Goal: Use online tool/utility: Utilize a website feature to perform a specific function

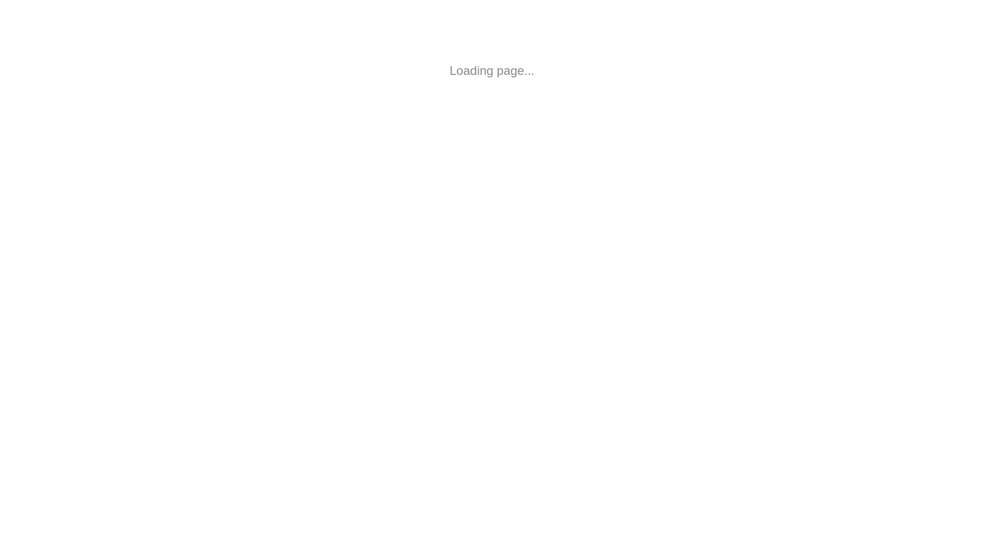
click at [454, 142] on html "Loading page..." at bounding box center [492, 71] width 984 height 142
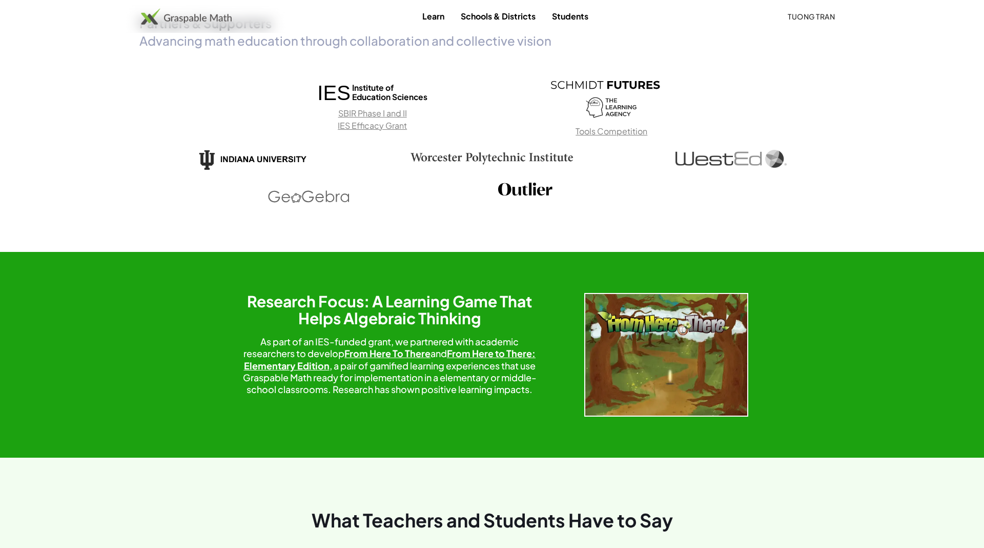
scroll to position [2123, 0]
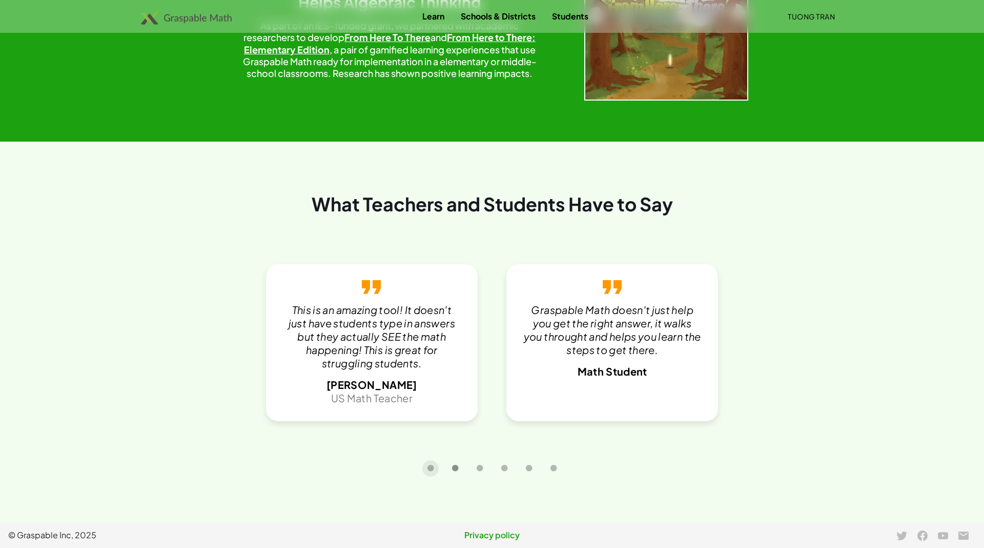
click at [457, 467] on icon "Carousel slide 2 of 6" at bounding box center [456, 468] width 8 height 8
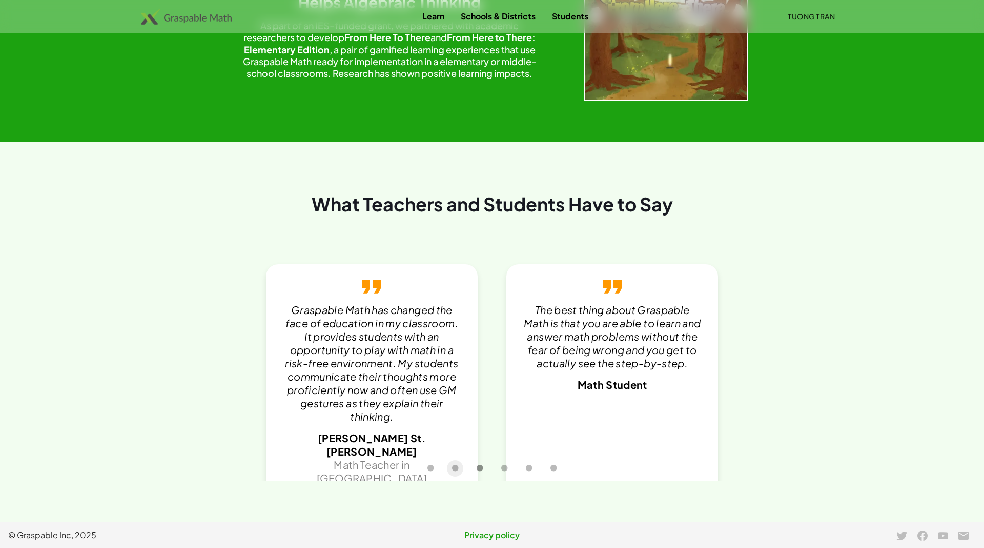
click at [479, 465] on icon "Carousel slide 3 of 6" at bounding box center [480, 468] width 8 height 8
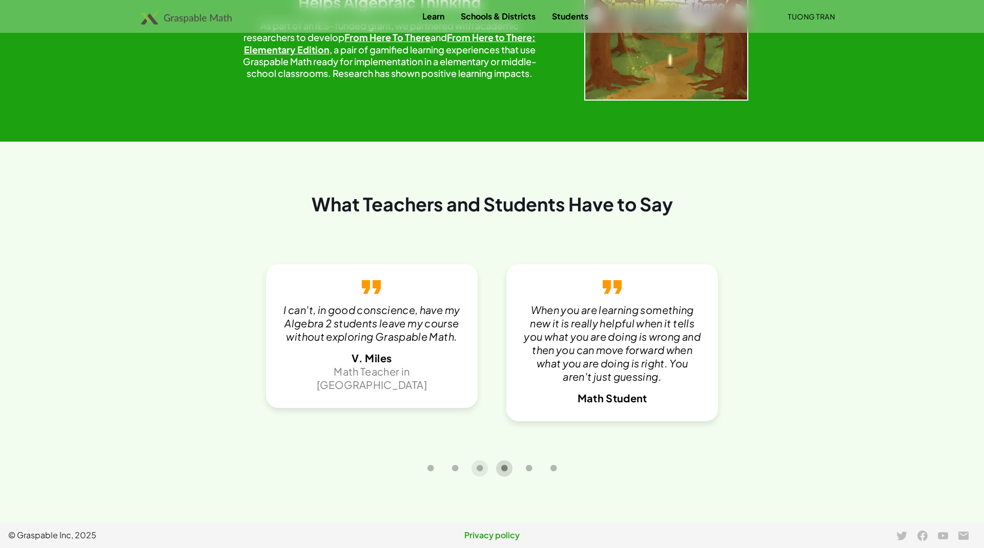
click at [501, 466] on icon "Carousel slide 4 of 6" at bounding box center [505, 468] width 8 height 8
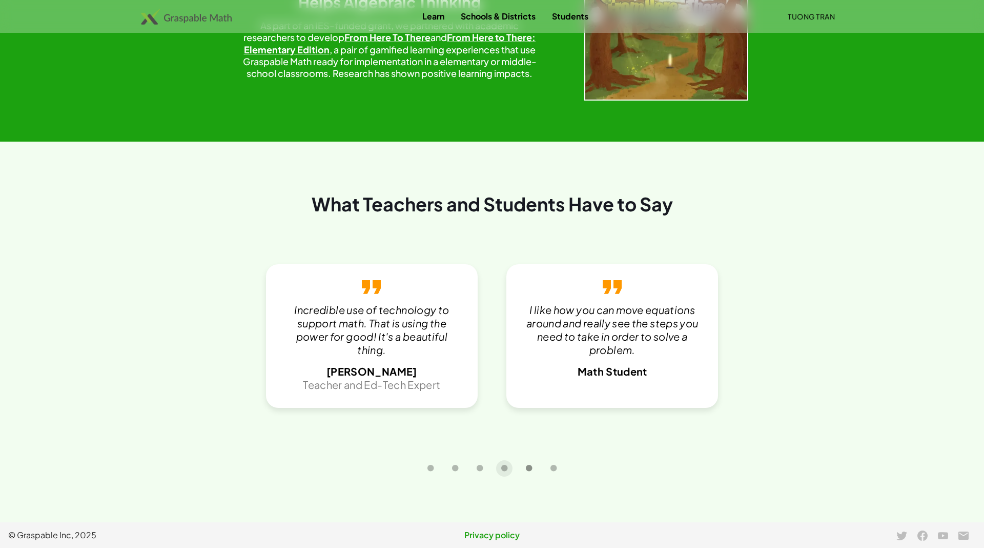
click at [526, 465] on icon "Carousel slide 5 of 6" at bounding box center [530, 468] width 8 height 8
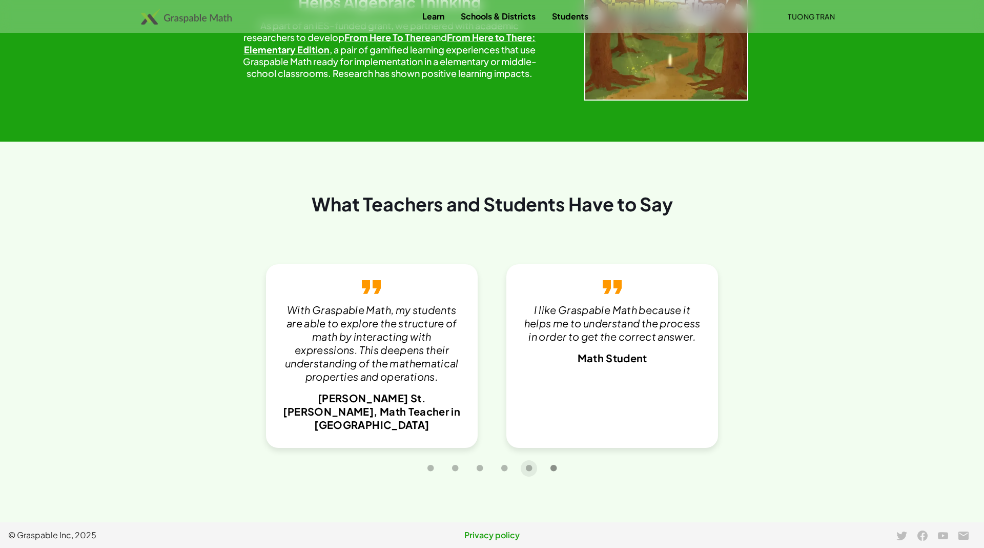
click at [555, 470] on icon "Carousel slide 6 of 6" at bounding box center [554, 468] width 8 height 8
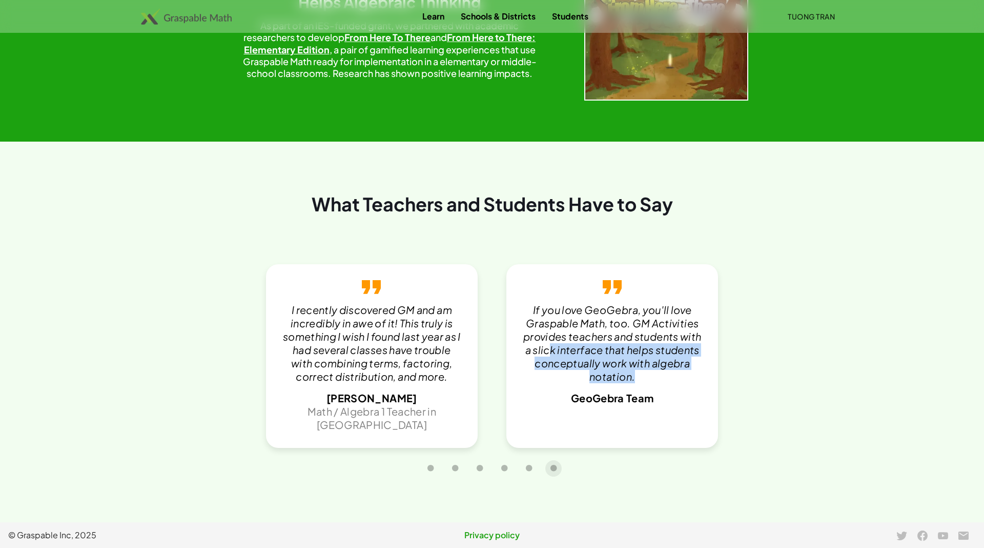
drag, startPoint x: 586, startPoint y: 347, endPoint x: 609, endPoint y: 383, distance: 43.1
click at [614, 387] on div "If you love GeoGebra, you'll love Graspable Math, too. GM Activities provides t…" at bounding box center [612, 354] width 179 height 102
click at [606, 364] on p "If you love GeoGebra, you'll love Graspable Math, too. GM Activities provides t…" at bounding box center [612, 343] width 179 height 80
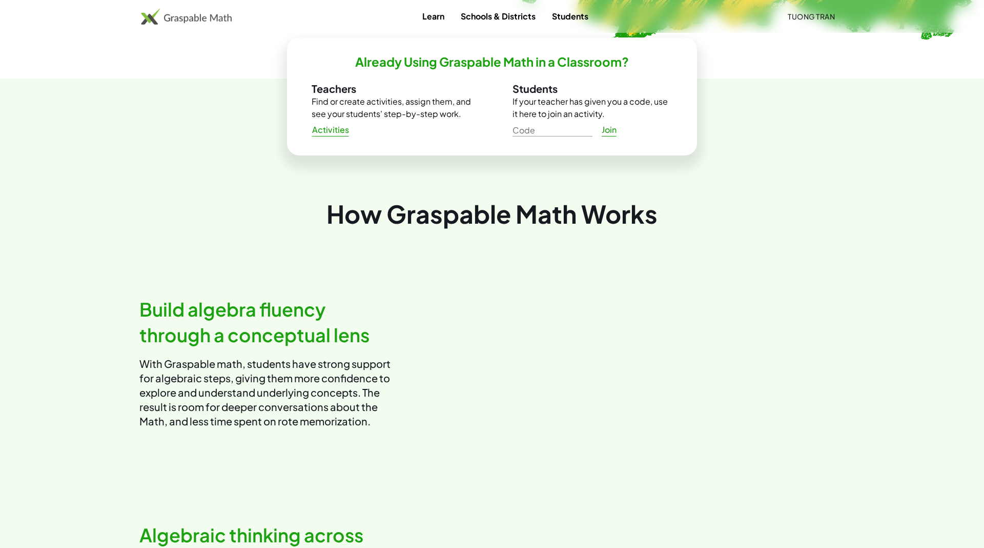
scroll to position [0, 0]
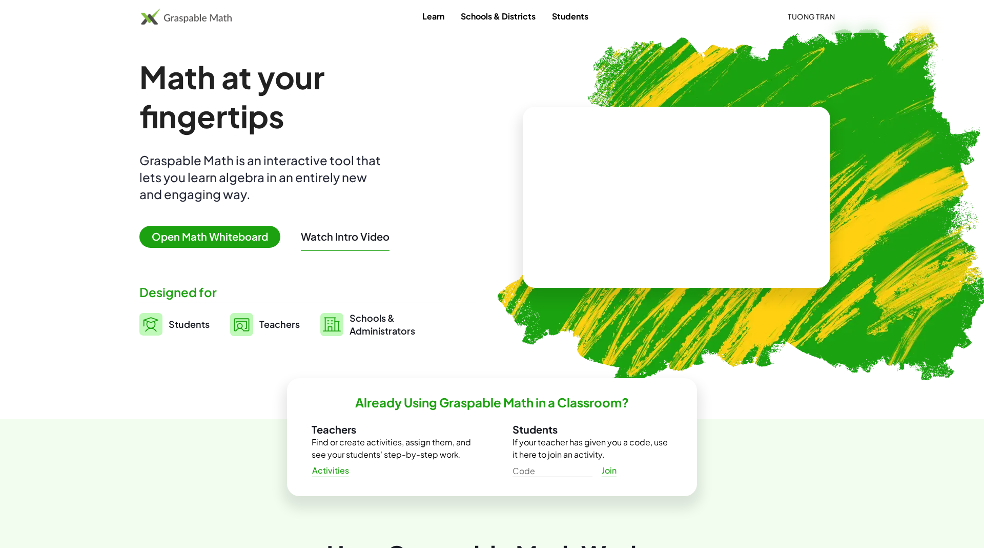
click at [224, 231] on span "Open Math Whiteboard" at bounding box center [209, 237] width 141 height 22
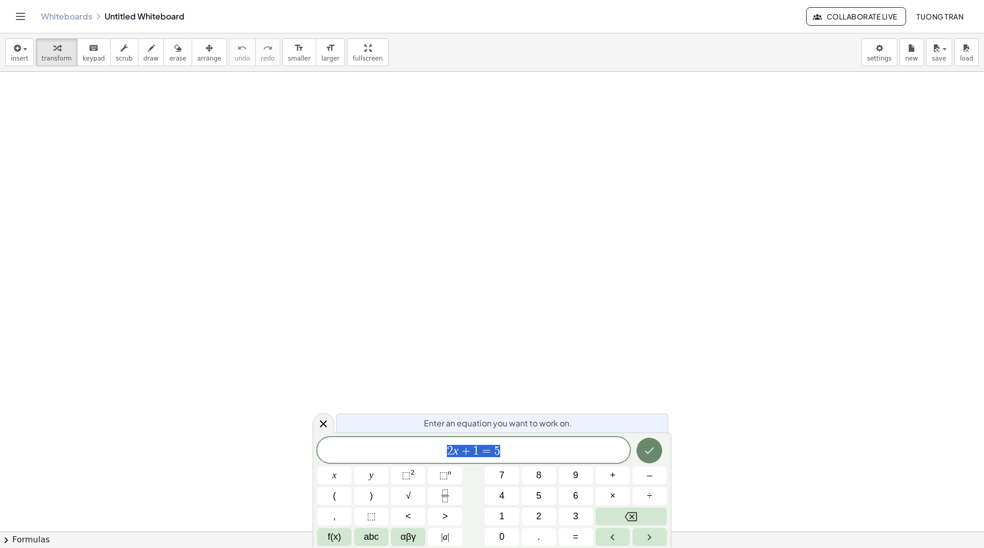
click at [645, 448] on icon "Done" at bounding box center [649, 450] width 12 height 12
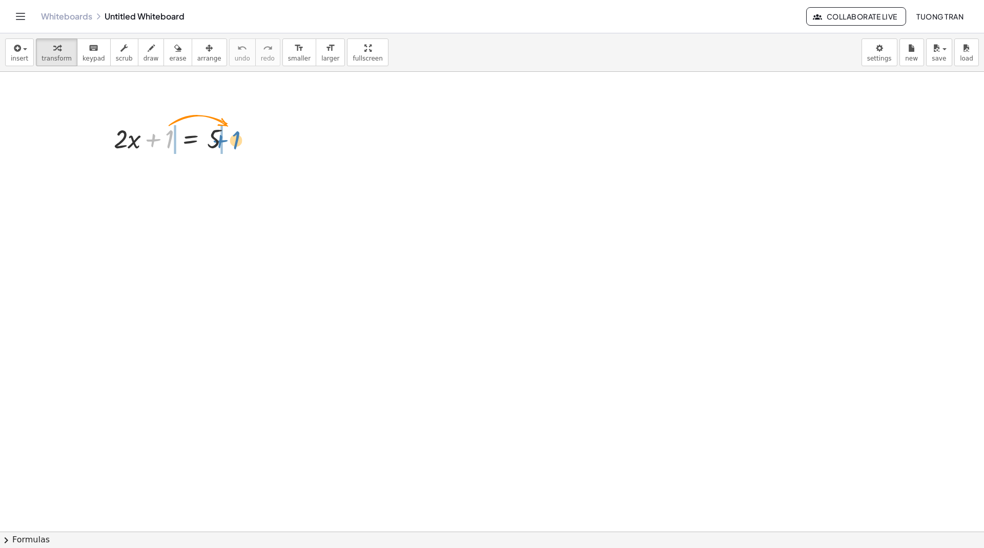
drag, startPoint x: 169, startPoint y: 136, endPoint x: 236, endPoint y: 137, distance: 66.7
click at [236, 137] on div at bounding box center [176, 137] width 135 height 35
click at [151, 173] on div at bounding box center [176, 172] width 201 height 35
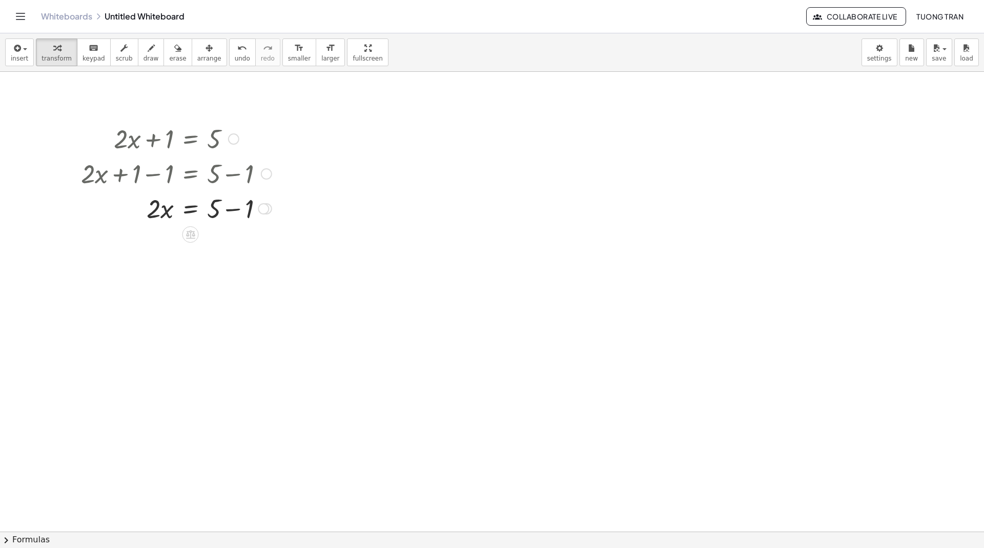
click at [238, 212] on div at bounding box center [176, 207] width 201 height 35
drag, startPoint x: 154, startPoint y: 244, endPoint x: 217, endPoint y: 276, distance: 70.6
drag, startPoint x: 155, startPoint y: 273, endPoint x: 161, endPoint y: 297, distance: 24.4
click at [219, 349] on div at bounding box center [176, 336] width 201 height 51
click at [24, 46] on div "button" at bounding box center [19, 48] width 17 height 12
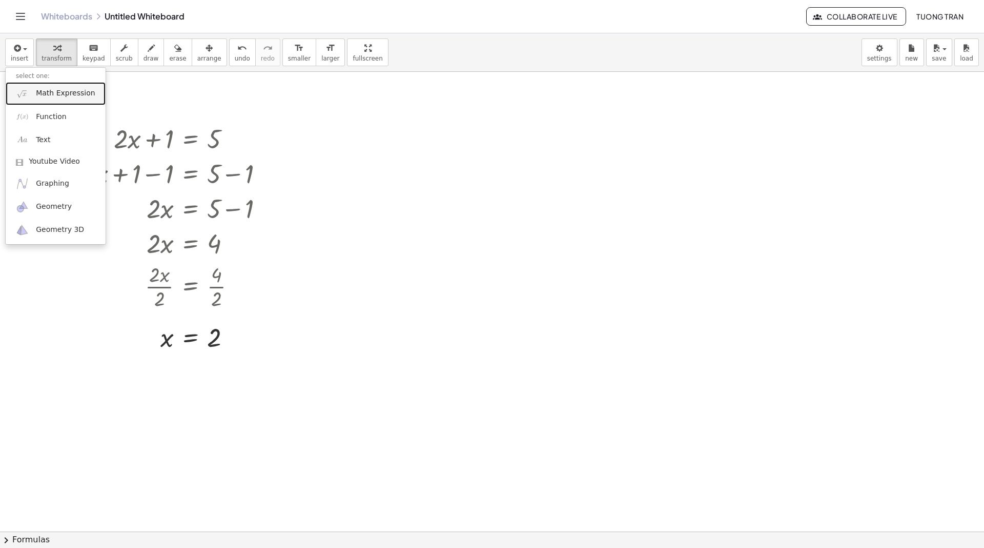
click at [64, 96] on span "Math Expression" at bounding box center [65, 93] width 59 height 10
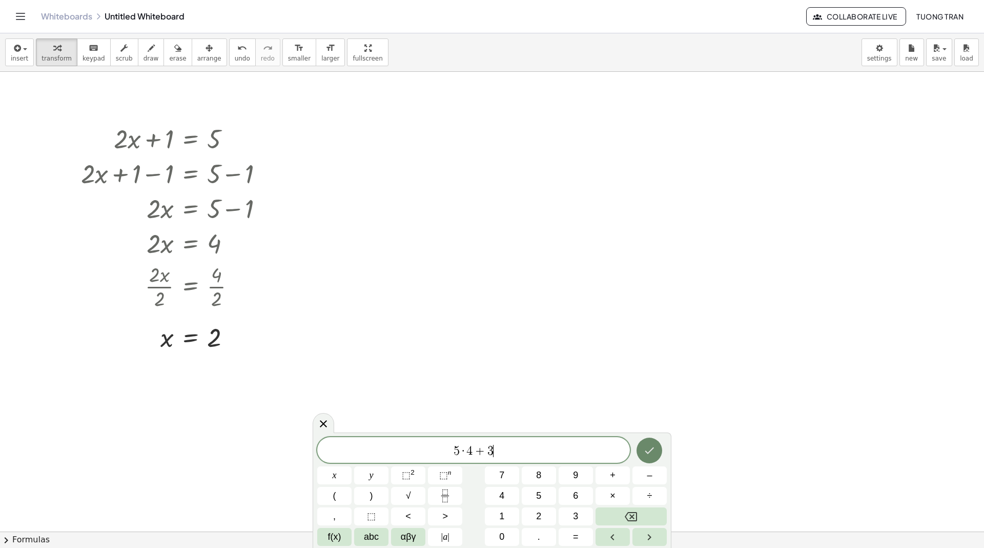
click at [643, 452] on icon "Done" at bounding box center [649, 450] width 12 height 12
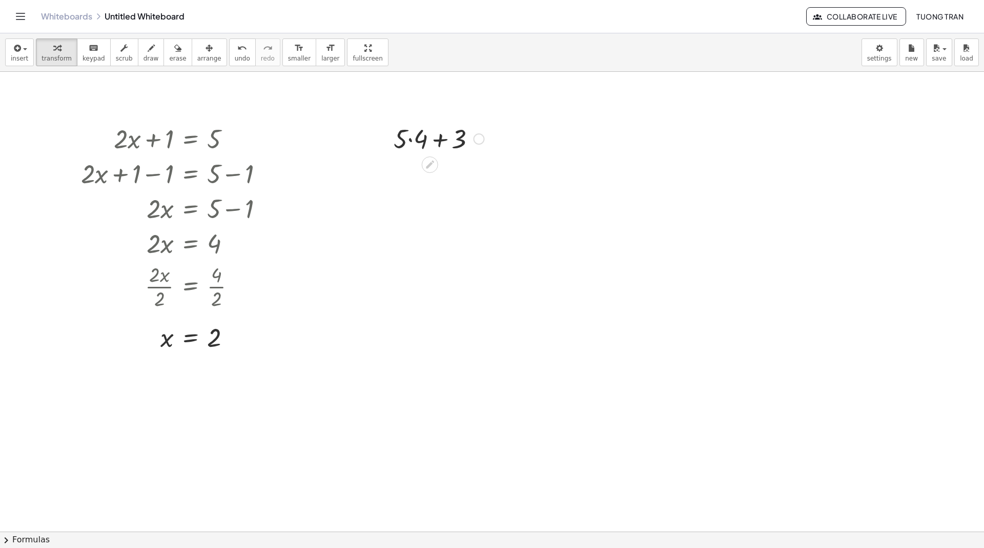
click at [445, 142] on div at bounding box center [439, 137] width 100 height 35
click at [437, 132] on div at bounding box center [439, 137] width 100 height 35
click at [439, 138] on div at bounding box center [439, 137] width 100 height 35
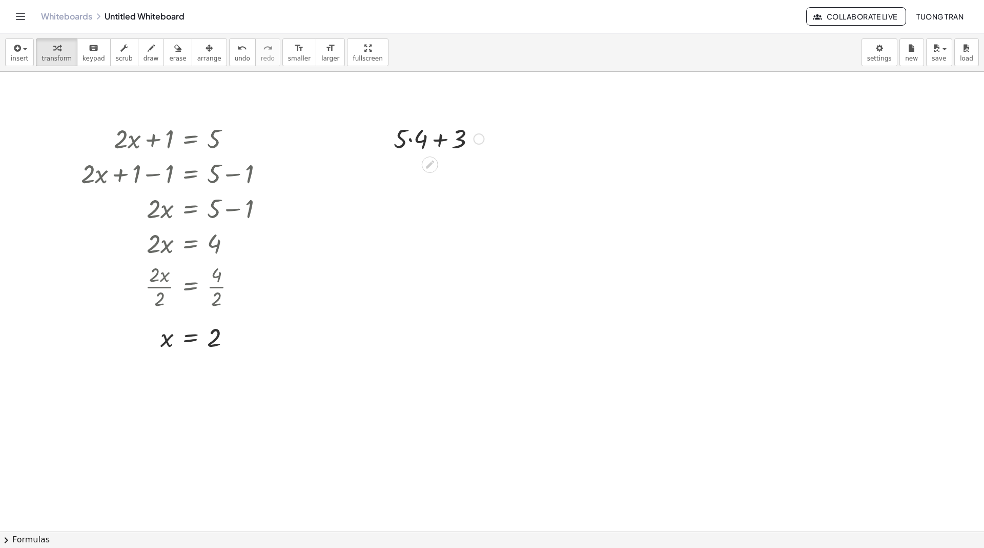
click at [439, 138] on div at bounding box center [439, 137] width 100 height 35
click at [408, 140] on div at bounding box center [439, 137] width 100 height 35
click at [430, 169] on div at bounding box center [439, 172] width 100 height 35
